Goal: Find specific page/section: Find specific page/section

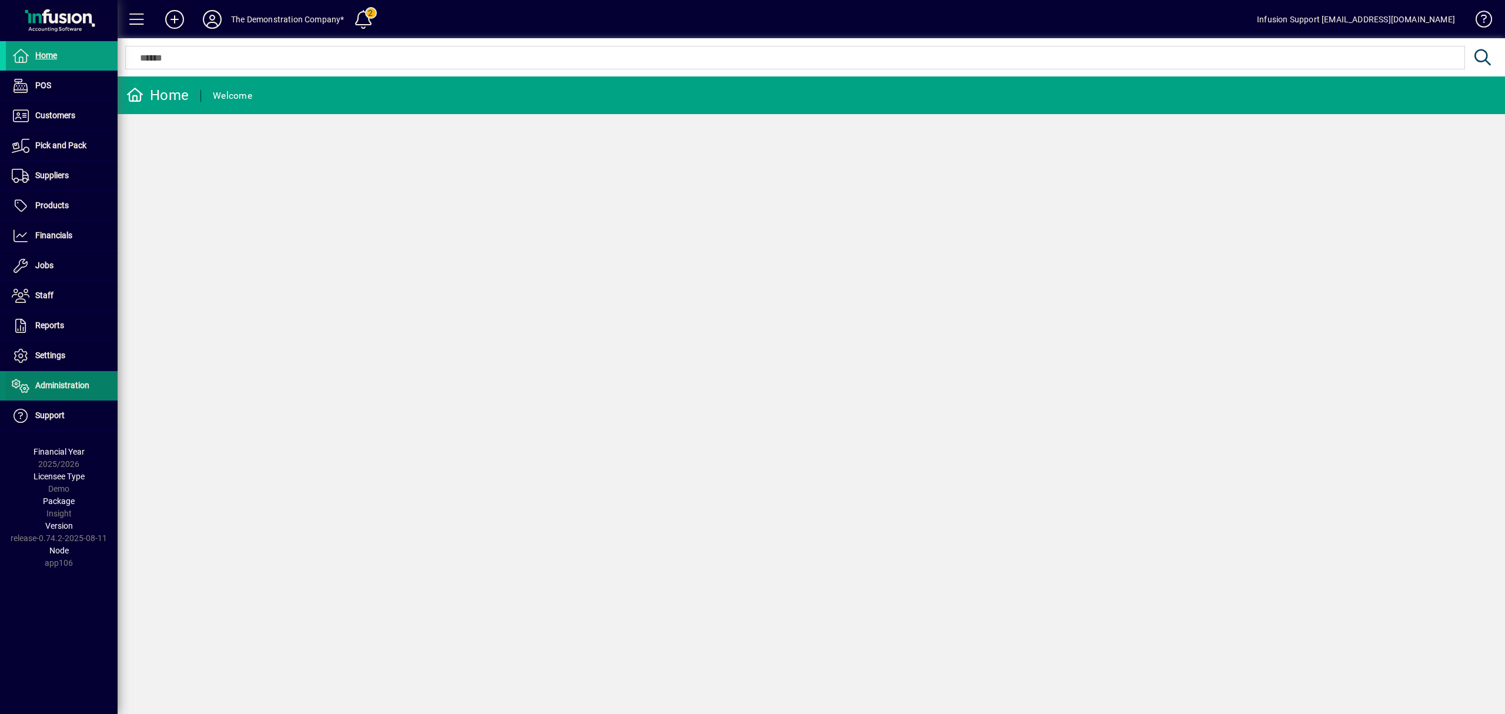
click at [79, 390] on span "Administration" at bounding box center [62, 384] width 54 height 9
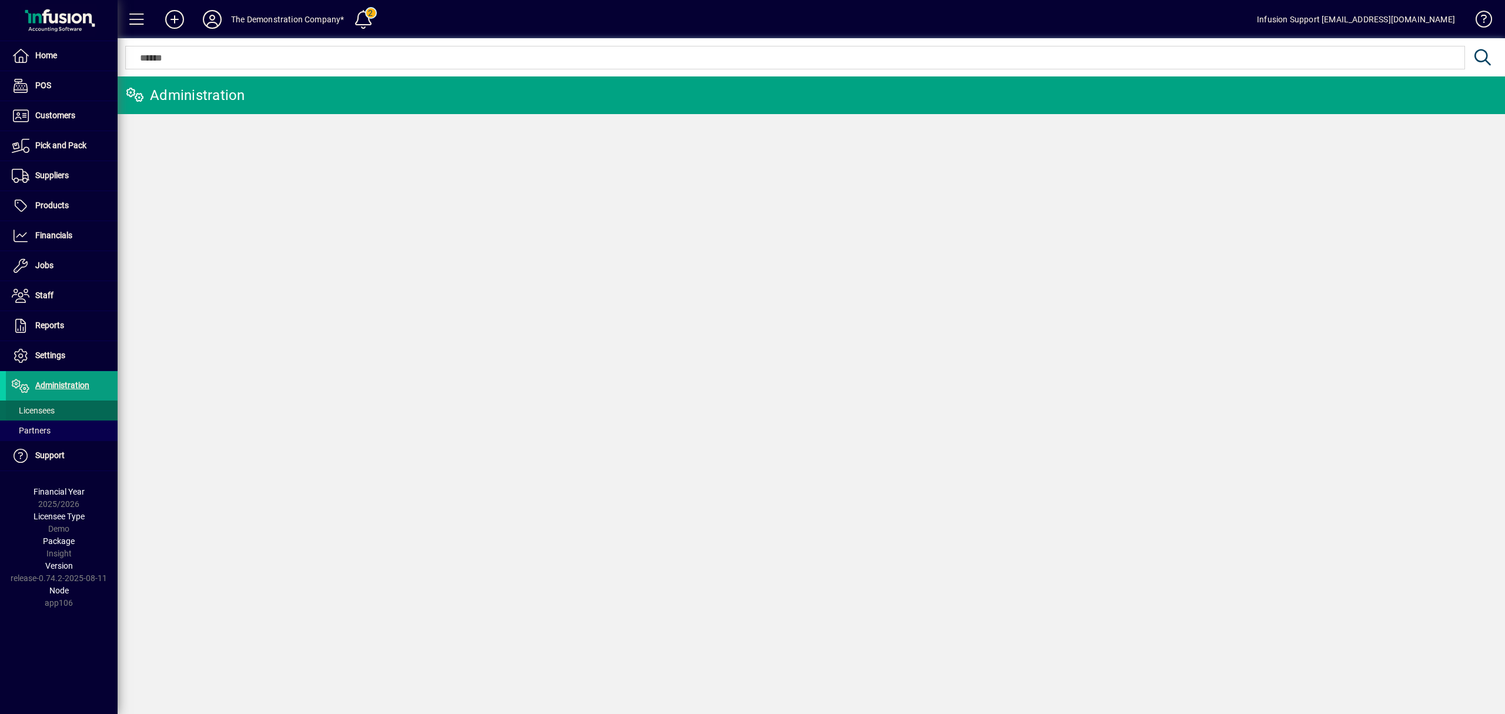
click at [59, 410] on span at bounding box center [62, 410] width 112 height 28
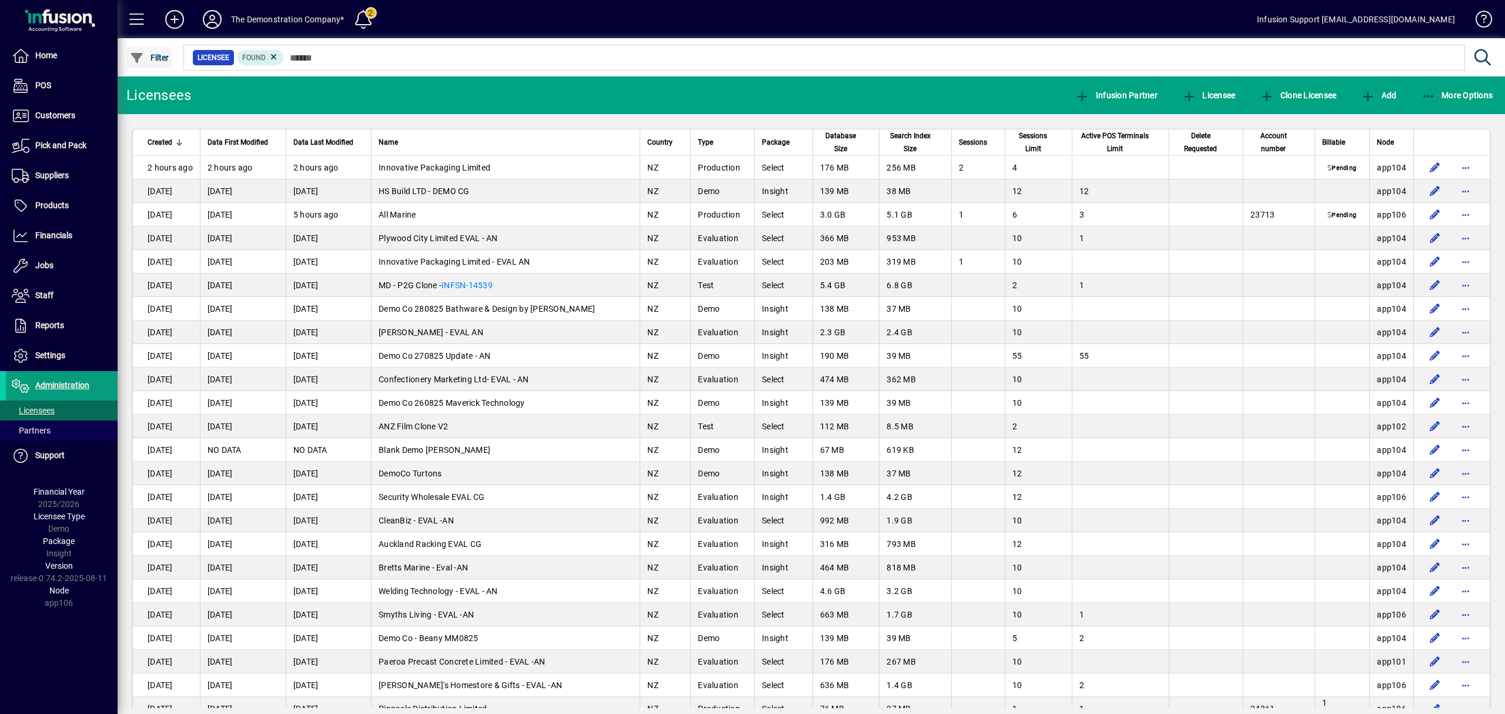
click at [161, 62] on span "button" at bounding box center [149, 58] width 45 height 28
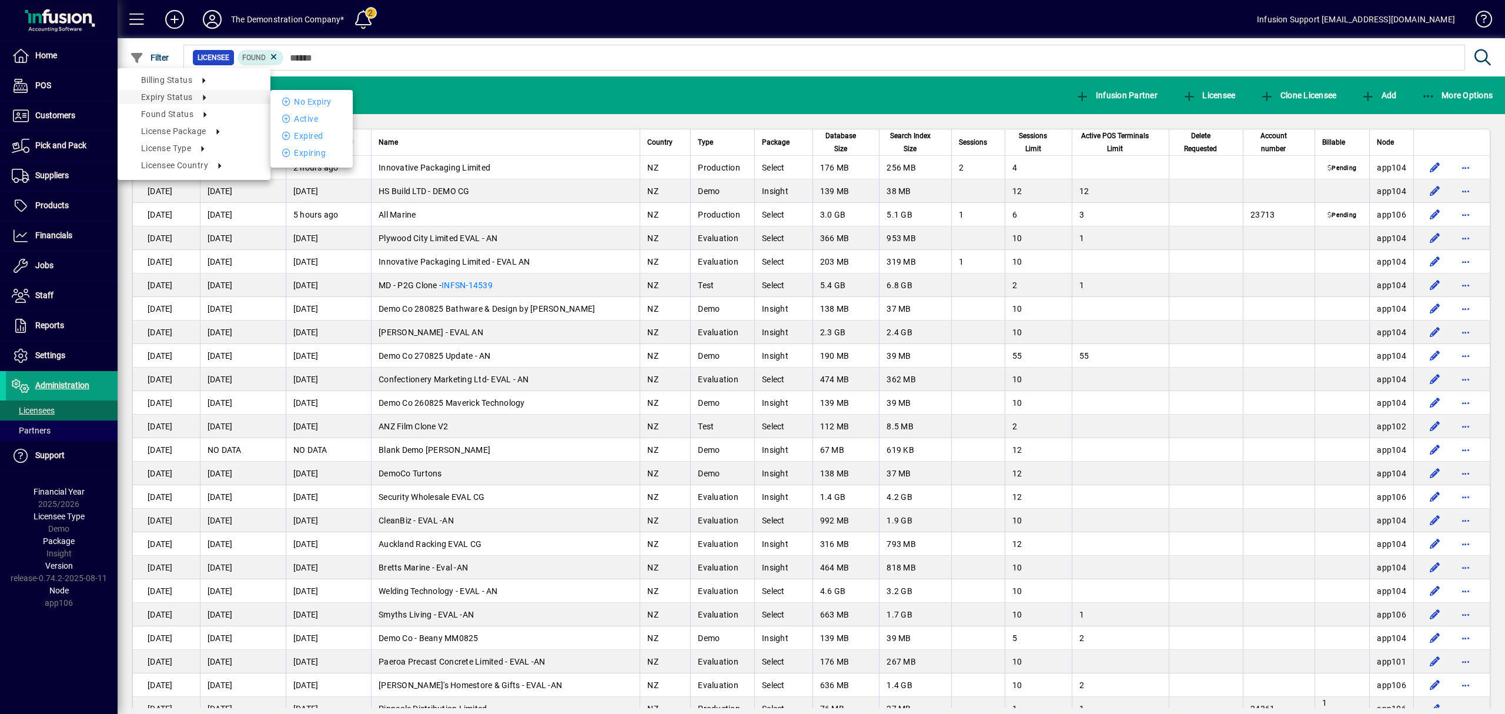
click at [309, 54] on div at bounding box center [752, 357] width 1505 height 714
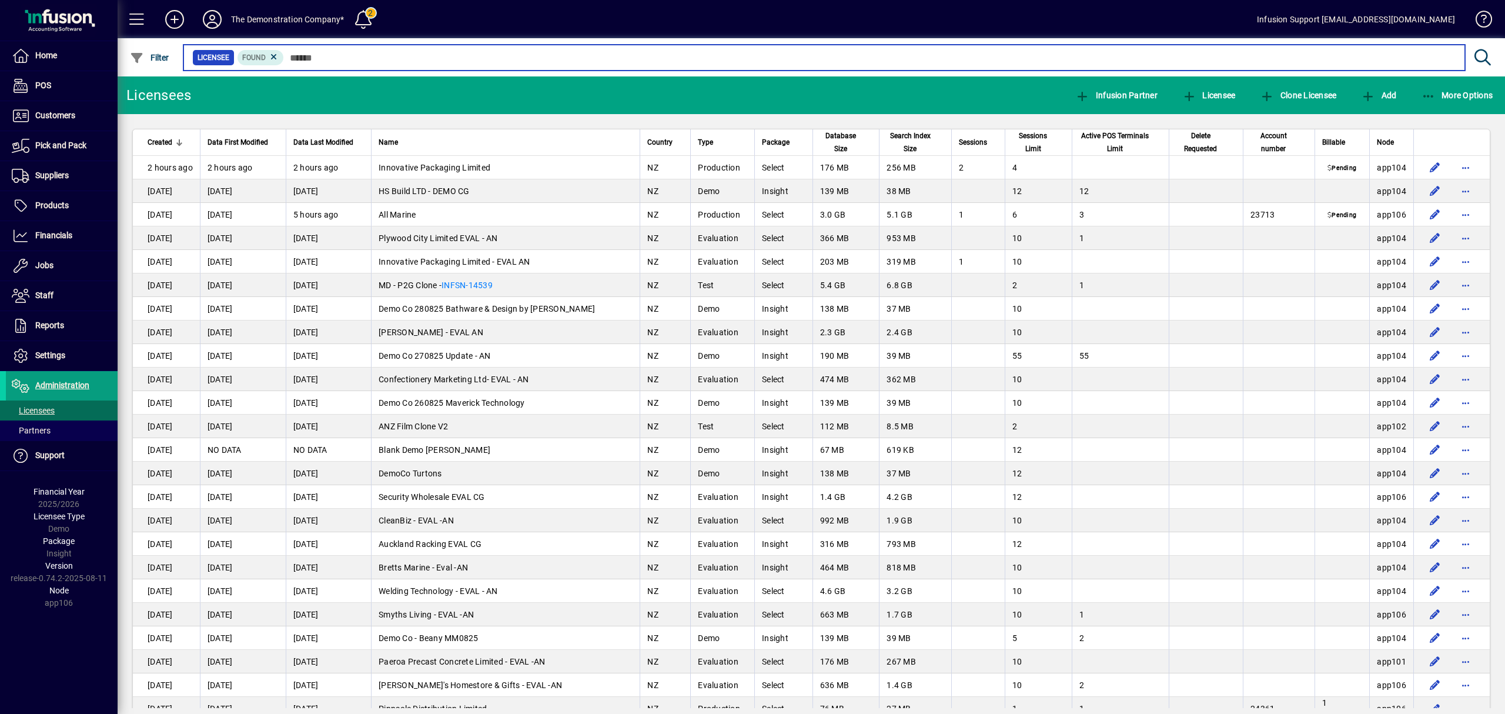
click at [309, 54] on input "text" at bounding box center [870, 57] width 1172 height 16
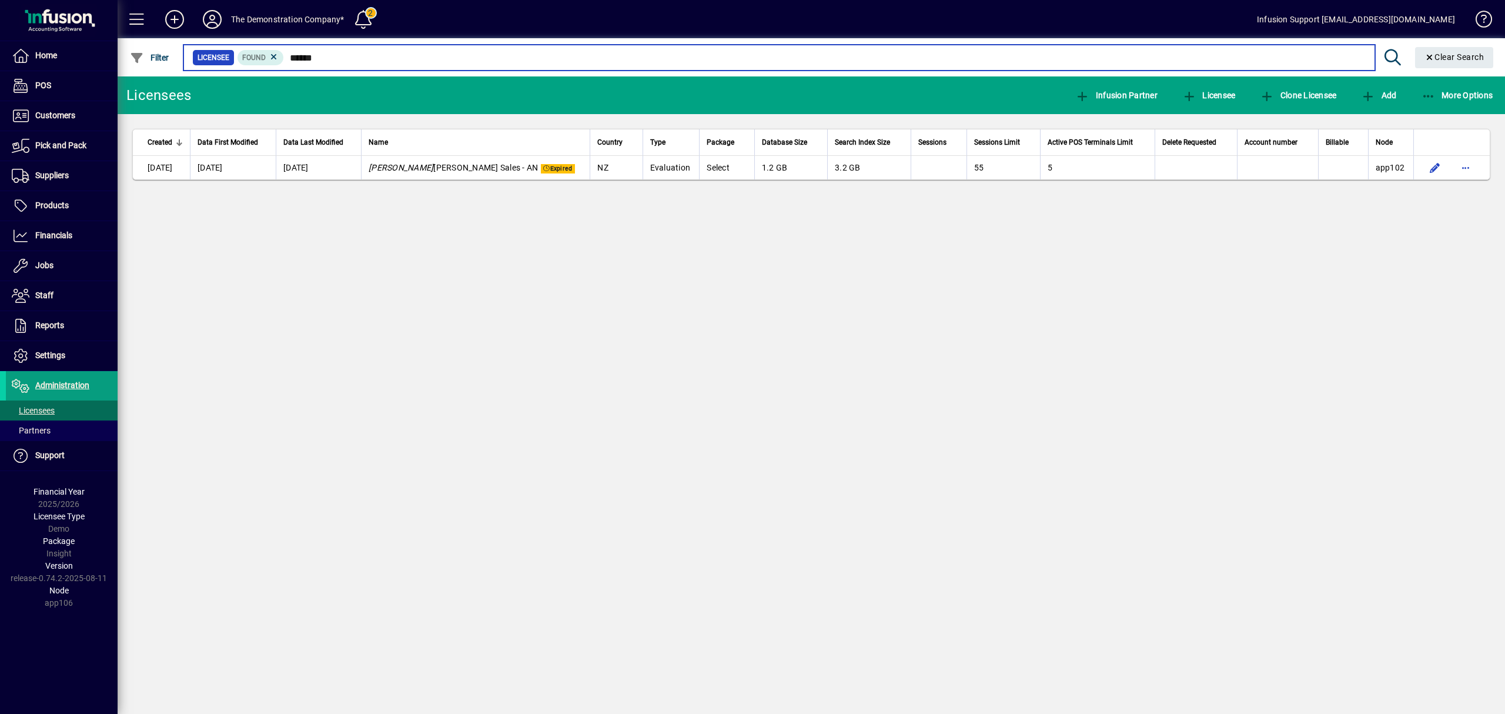
type input "******"
